Goal: Task Accomplishment & Management: Manage account settings

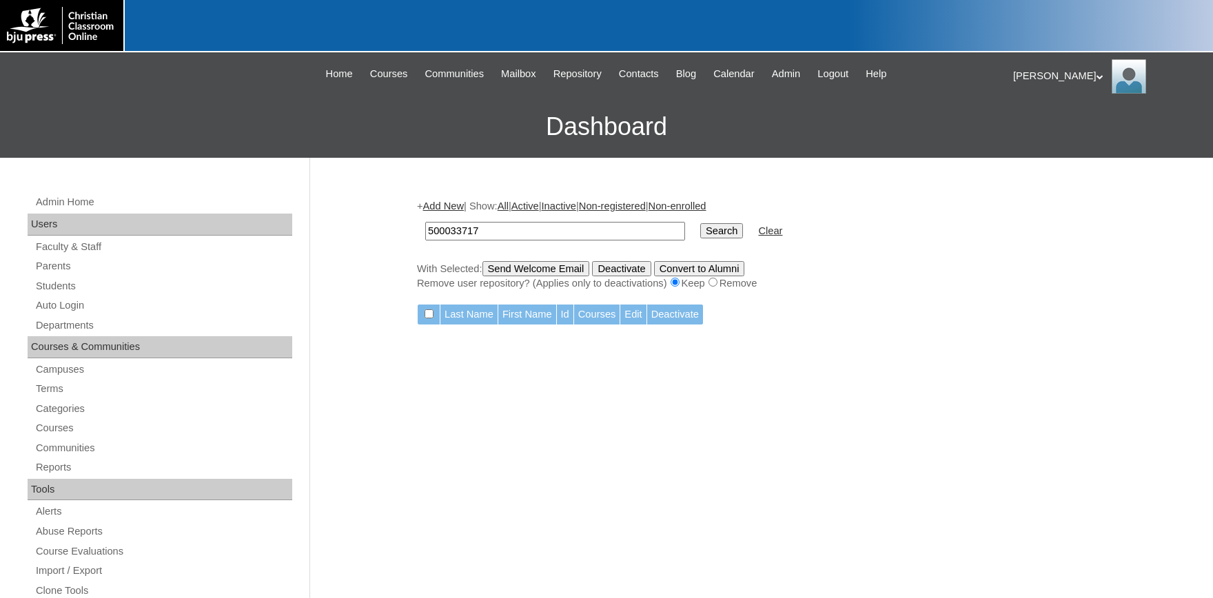
drag, startPoint x: 488, startPoint y: 224, endPoint x: 320, endPoint y: 213, distance: 169.2
click at [425, 222] on input "500033717" at bounding box center [555, 231] width 260 height 19
type input "709344"
click at [700, 223] on input "Search" at bounding box center [721, 230] width 43 height 15
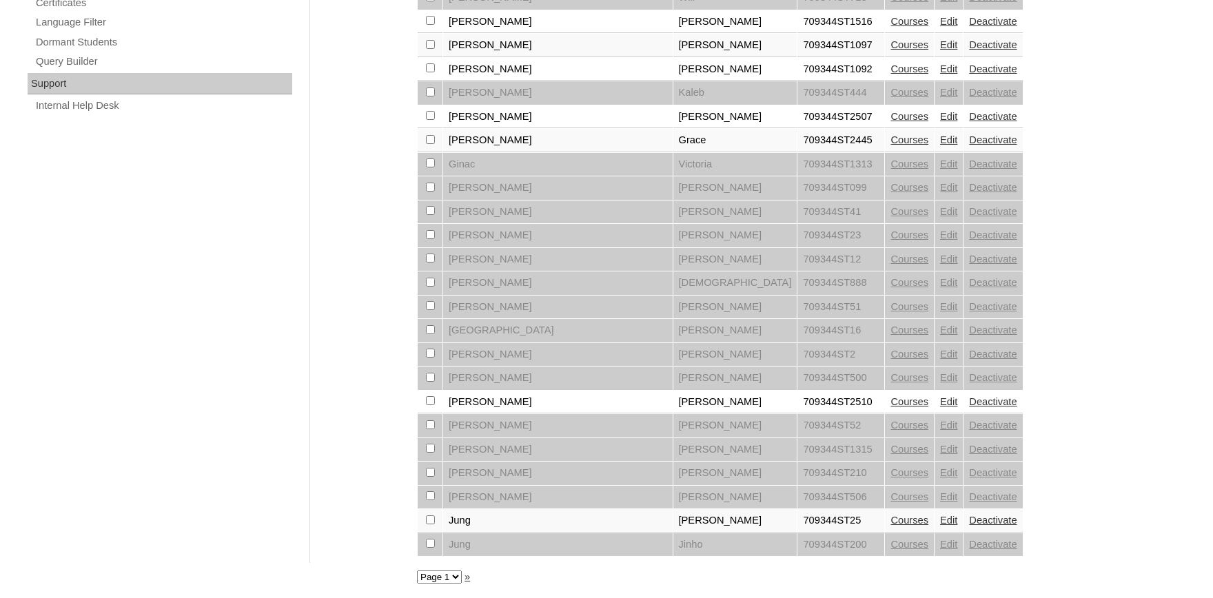
scroll to position [990, 0]
click at [417, 570] on select "Page 1 Page 2 Page 3" at bounding box center [439, 576] width 45 height 13
select select "admin_students.php?q=709344&submit=Search&page=3"
click option "Page 3" at bounding box center [0, 0] width 0 height 0
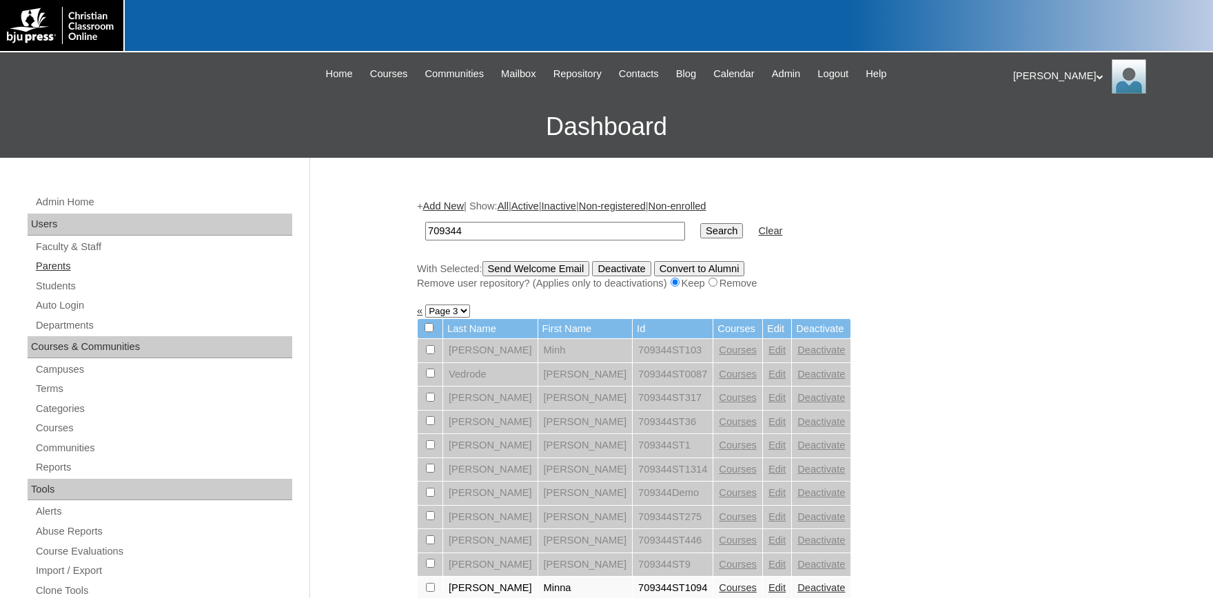
drag, startPoint x: 63, startPoint y: 269, endPoint x: 77, endPoint y: 269, distance: 14.5
click at [63, 269] on link "Parents" at bounding box center [163, 266] width 258 height 17
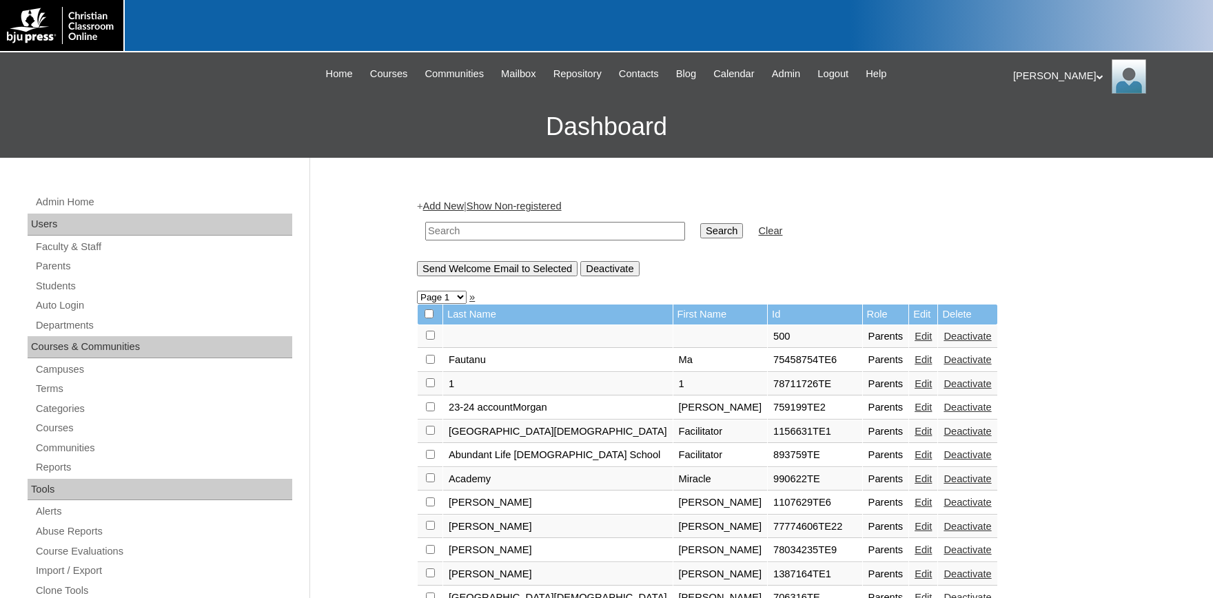
click at [495, 232] on input "text" at bounding box center [555, 231] width 260 height 19
type input "709344"
click at [700, 223] on input "Search" at bounding box center [721, 230] width 43 height 15
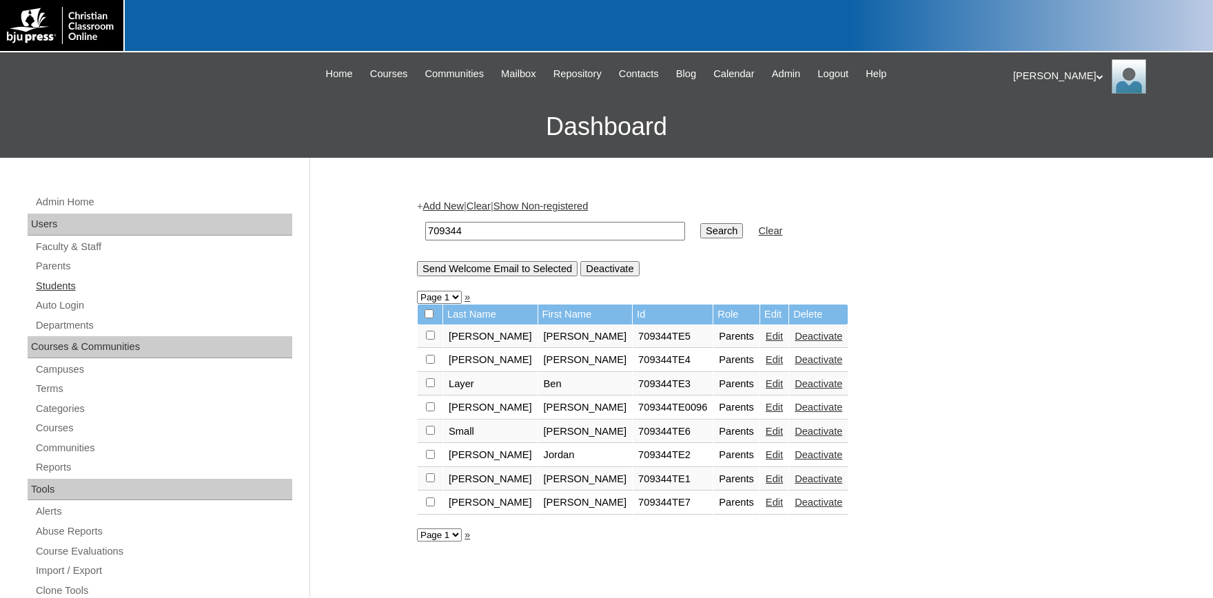
click at [47, 285] on link "Students" at bounding box center [163, 286] width 258 height 17
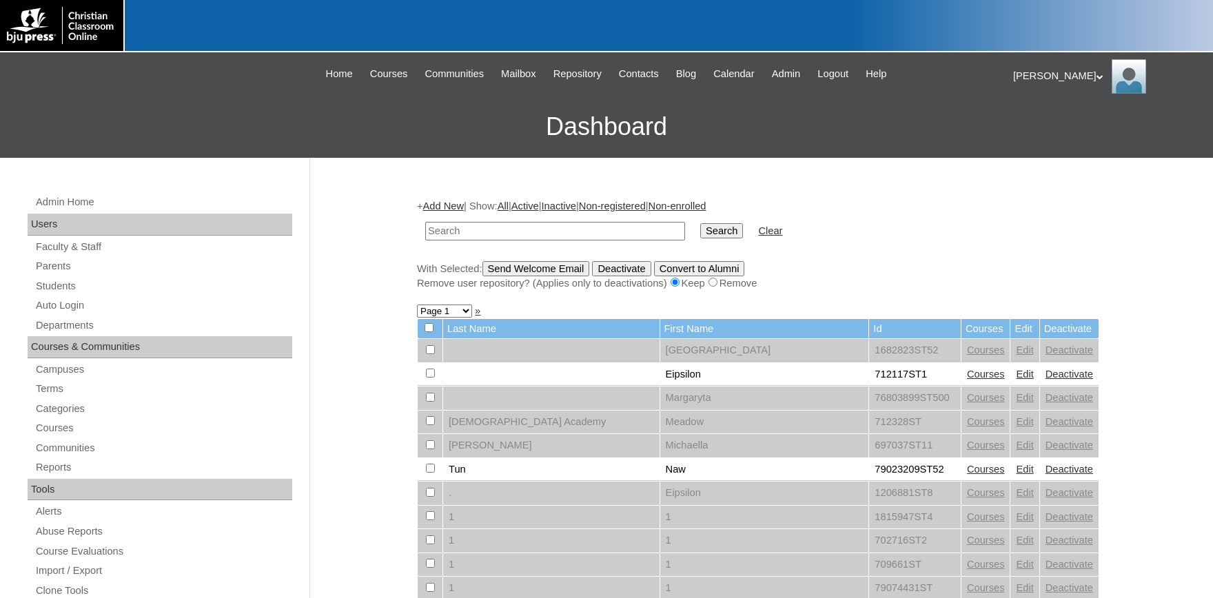
click at [451, 235] on input "text" at bounding box center [555, 231] width 260 height 19
type input "709344"
click at [700, 223] on input "Search" at bounding box center [721, 230] width 43 height 15
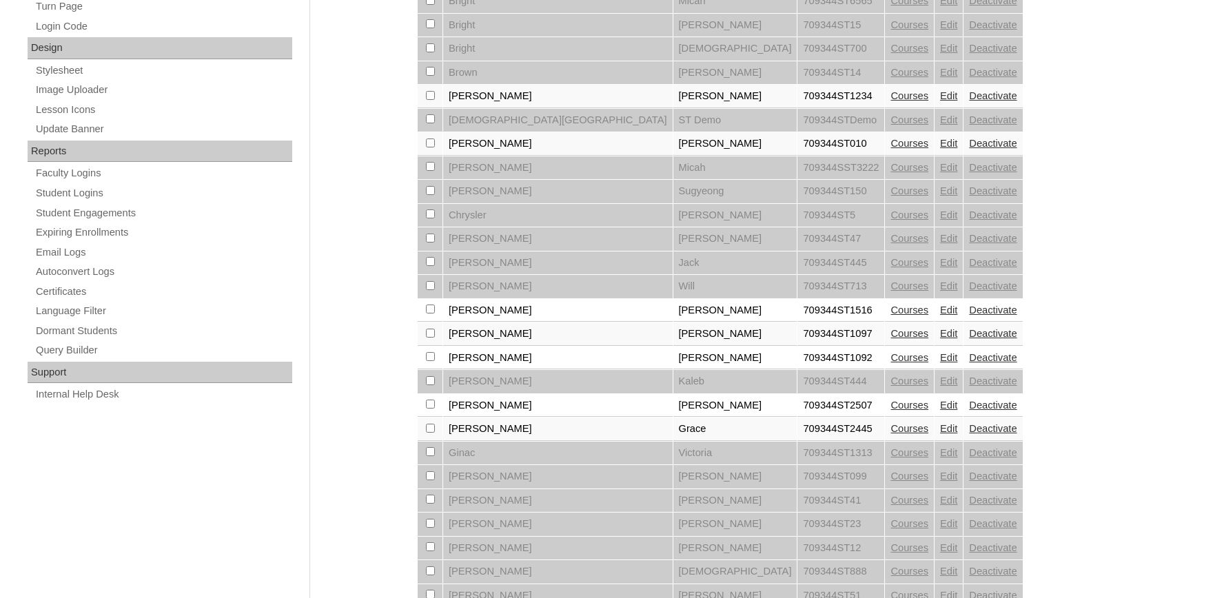
scroll to position [990, 0]
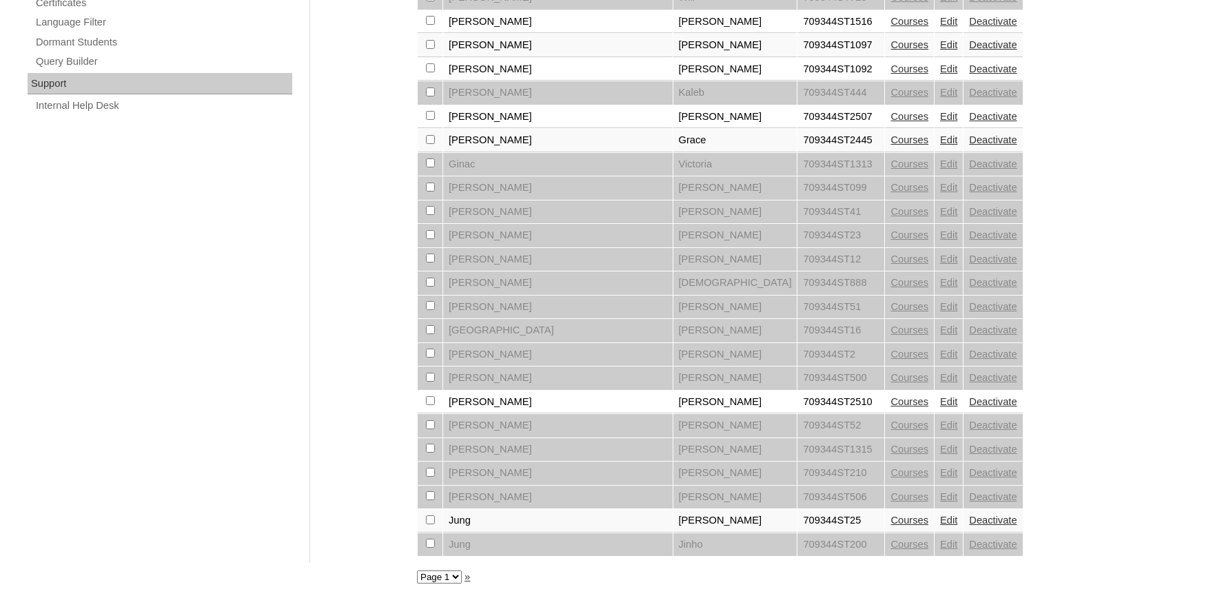
click at [417, 570] on select "Page 1 Page 2 Page 3" at bounding box center [439, 576] width 45 height 13
select select "admin_students.php?q=709344&submit=Search&page=2"
click option "Page 2" at bounding box center [0, 0] width 0 height 0
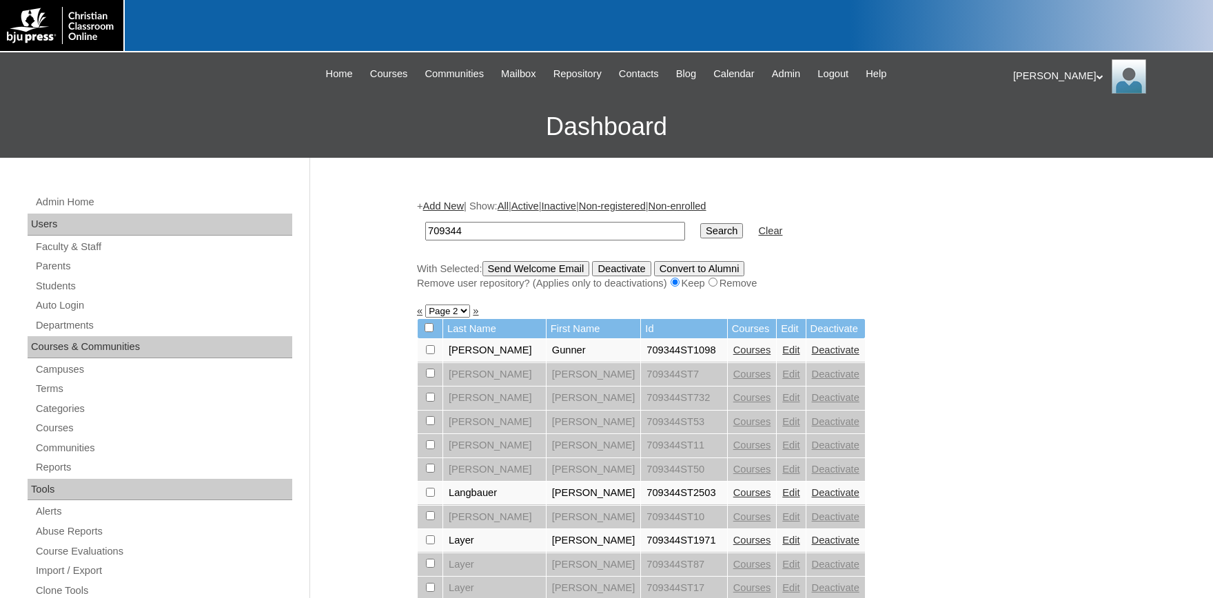
scroll to position [227, 0]
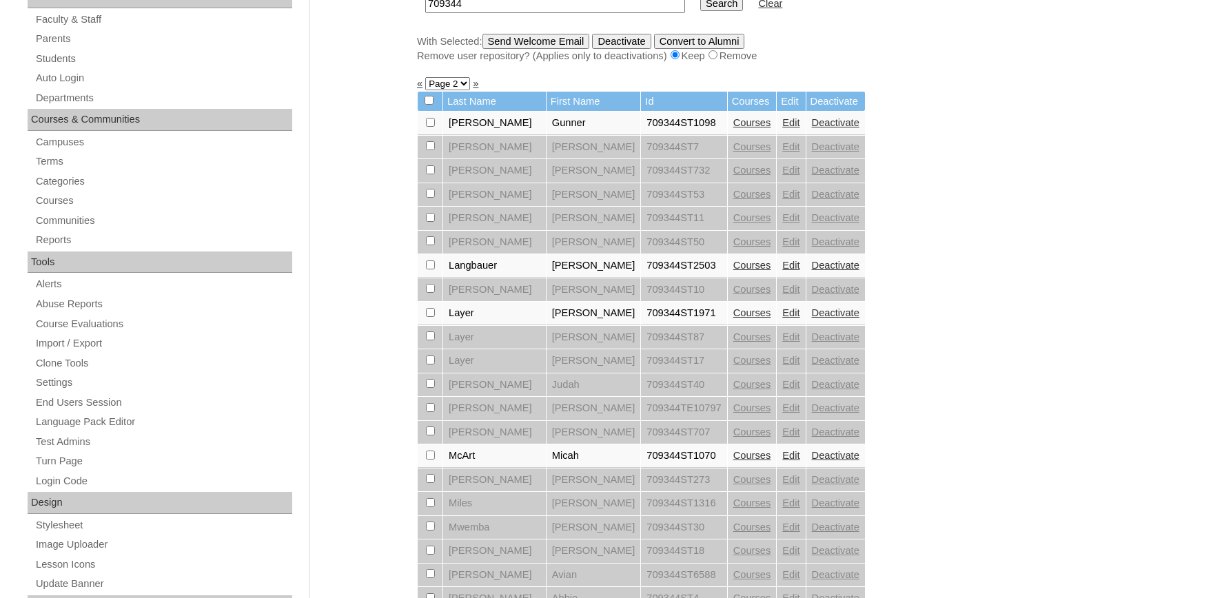
click at [782, 318] on link "Edit" at bounding box center [790, 312] width 17 height 11
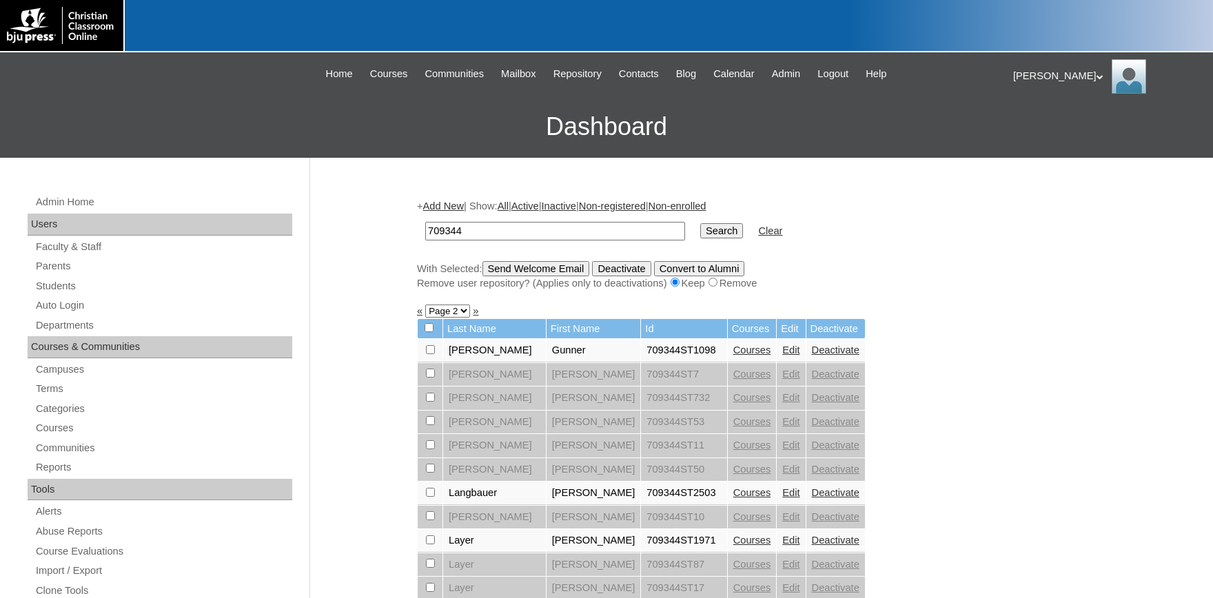
scroll to position [379, 0]
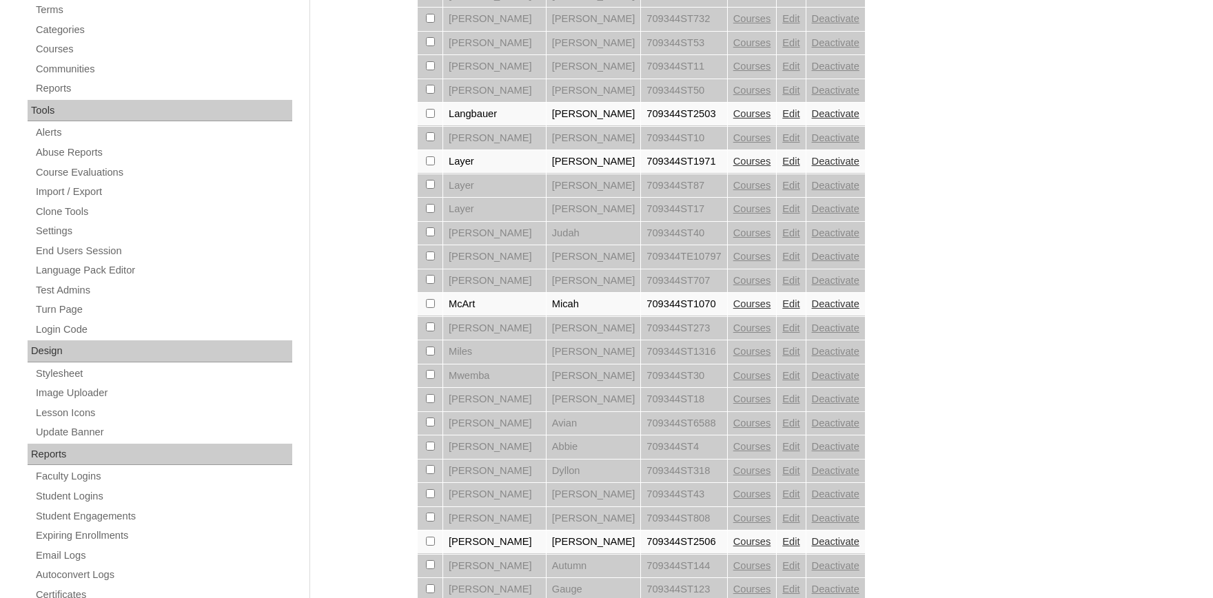
click at [733, 167] on link "Courses" at bounding box center [752, 161] width 38 height 11
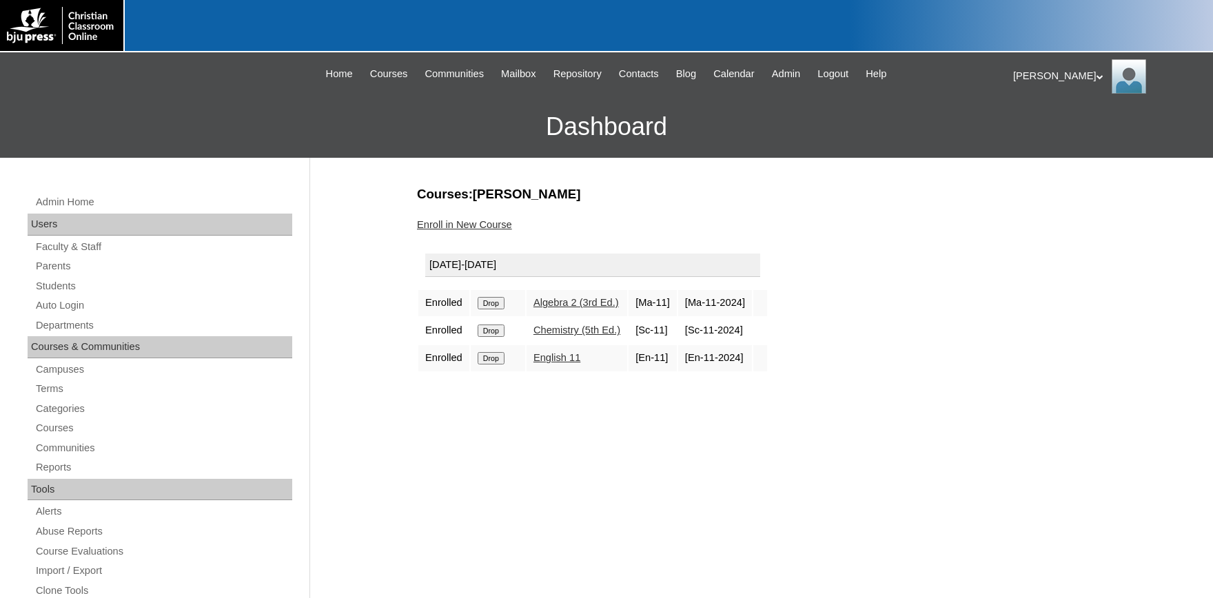
click at [468, 222] on link "Enroll in New Course" at bounding box center [464, 224] width 95 height 11
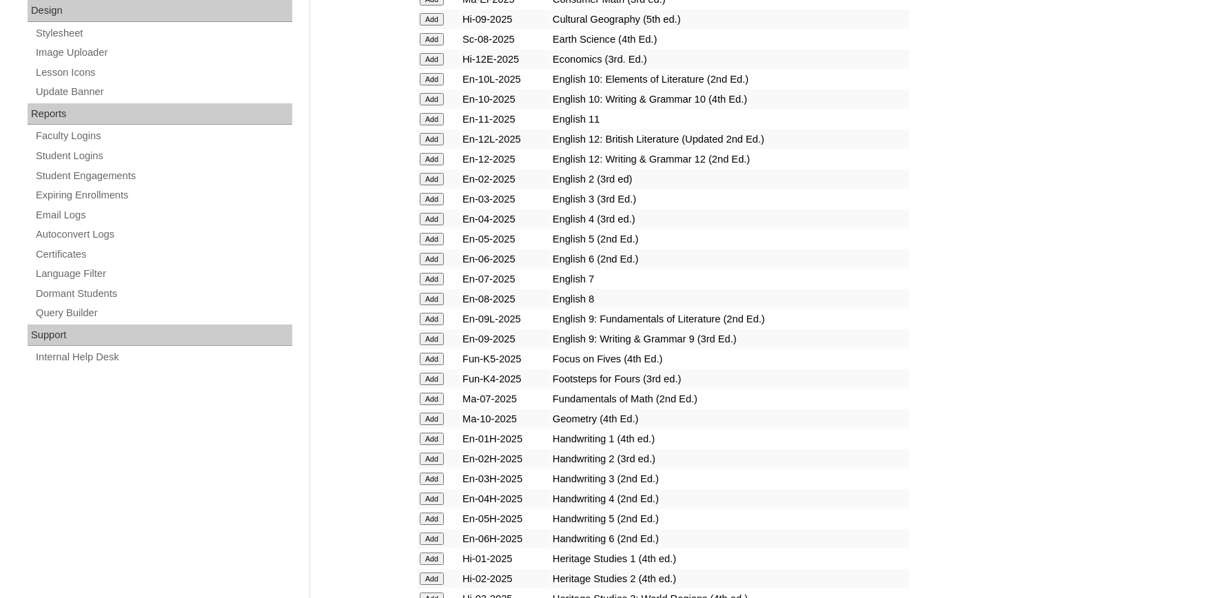
scroll to position [682, 0]
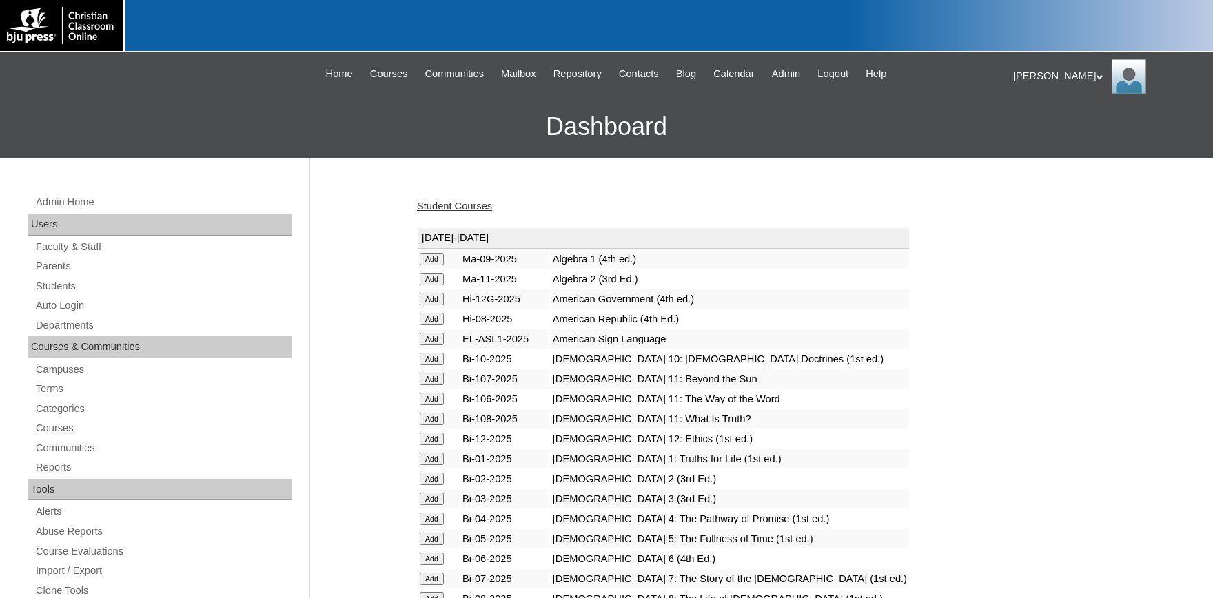
click at [429, 265] on input "Add" at bounding box center [432, 259] width 24 height 12
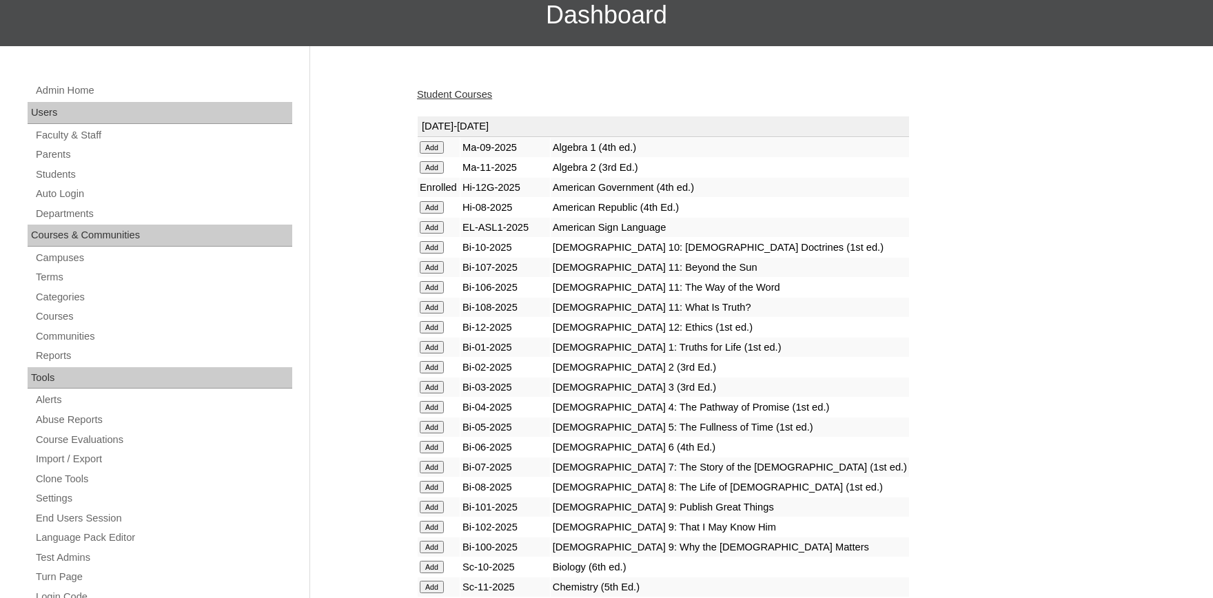
scroll to position [227, 0]
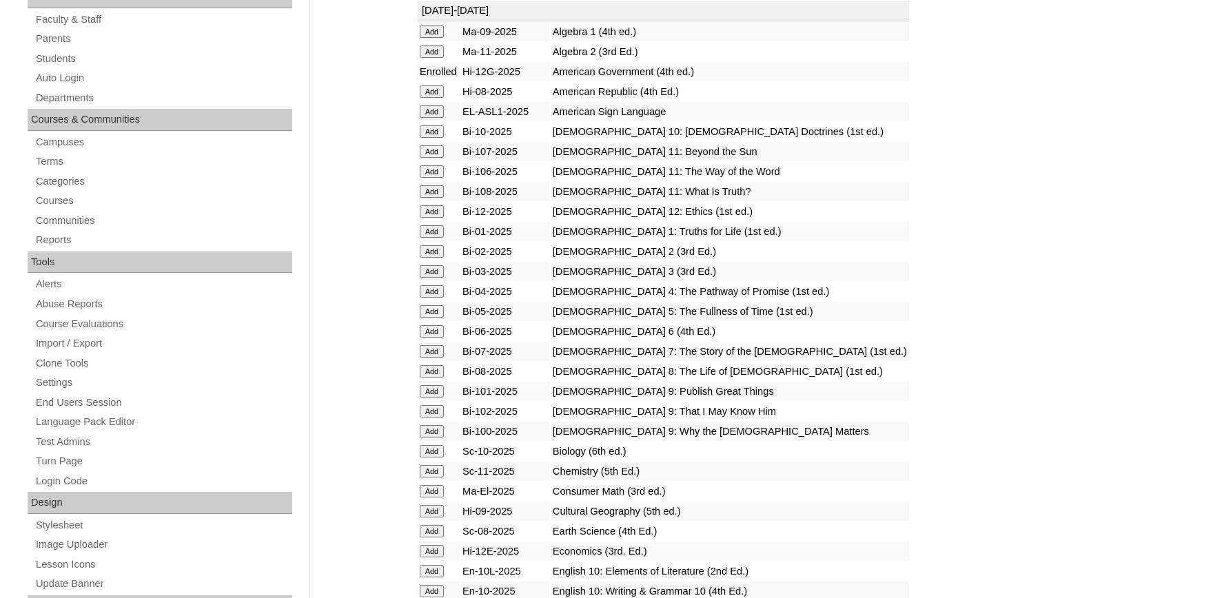
click at [431, 38] on input "Add" at bounding box center [432, 31] width 24 height 12
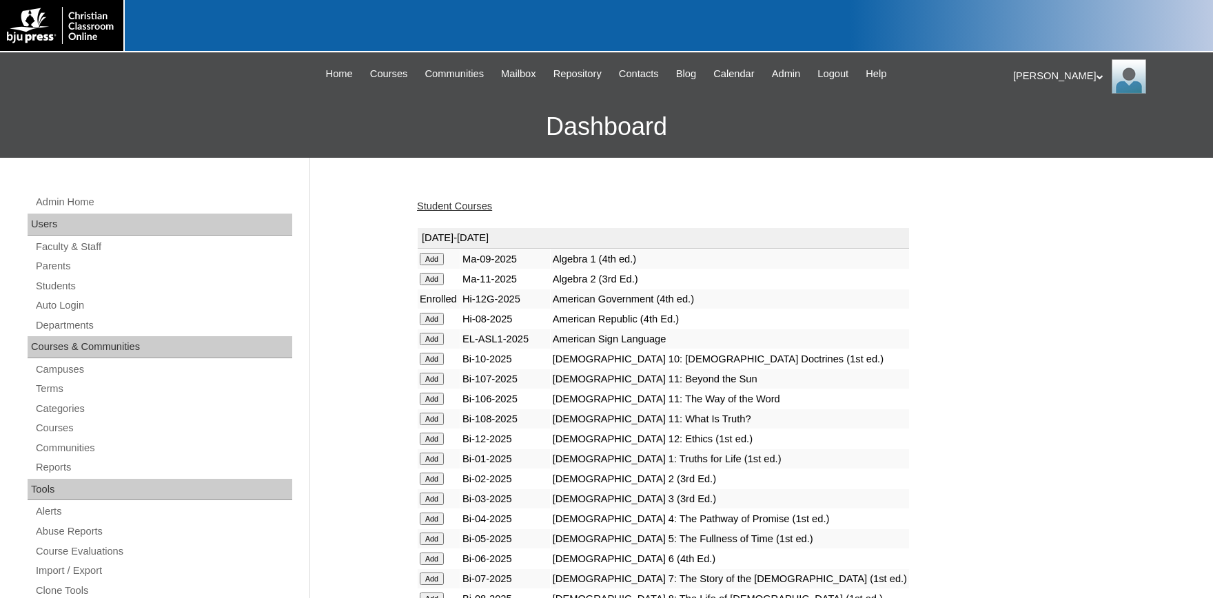
click at [464, 207] on link "Student Courses" at bounding box center [454, 205] width 75 height 11
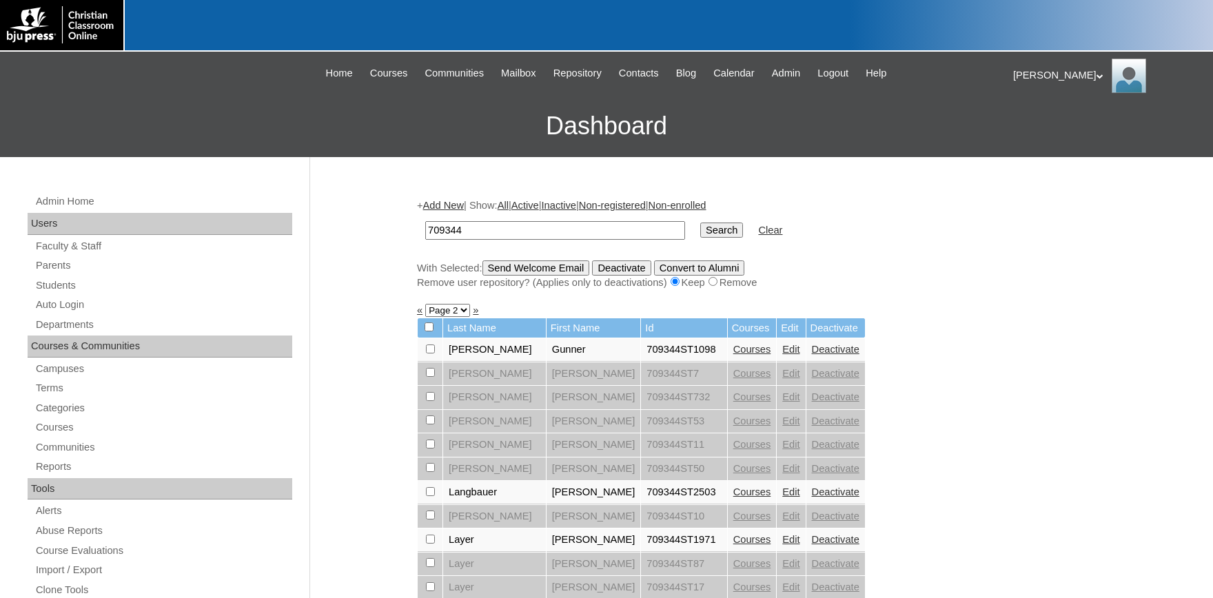
scroll to position [227, 0]
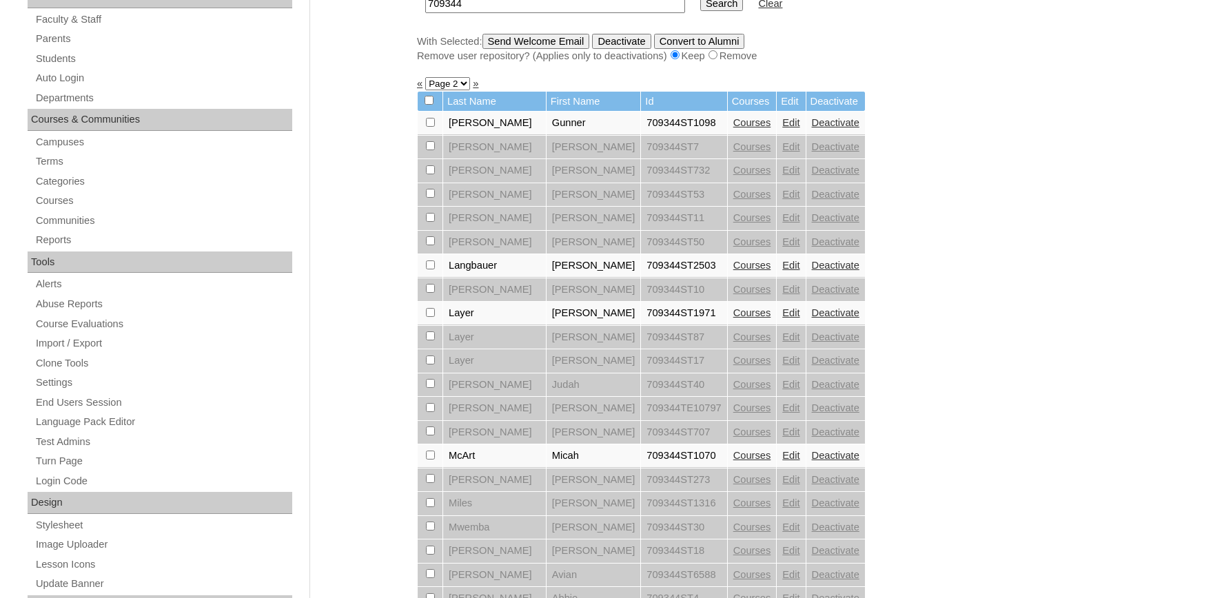
click at [425, 319] on td at bounding box center [430, 313] width 25 height 23
click at [429, 127] on input "checkbox" at bounding box center [430, 122] width 9 height 9
checkbox input "true"
click at [534, 40] on input "Send Welcome Email" at bounding box center [535, 41] width 107 height 15
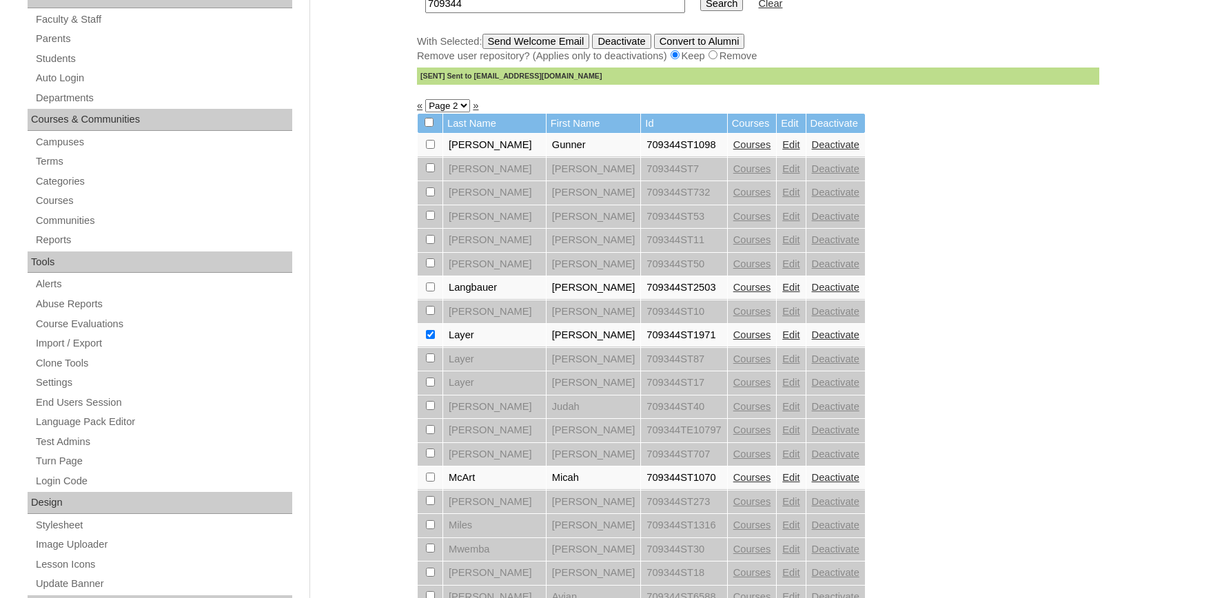
scroll to position [0, 0]
